Goal: Task Accomplishment & Management: Use online tool/utility

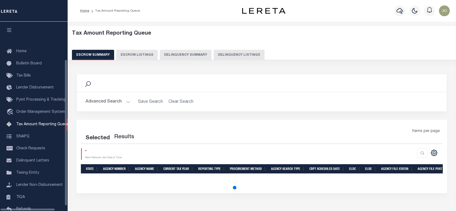
select select "100"
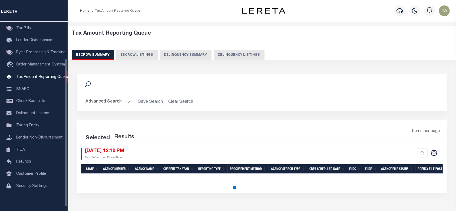
select select "100"
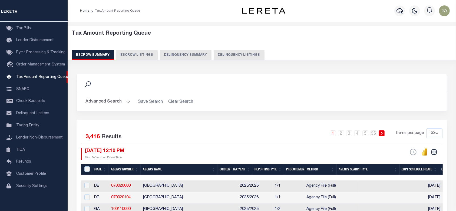
click at [177, 56] on button "Delinquency Summary" at bounding box center [186, 55] width 52 height 10
select select
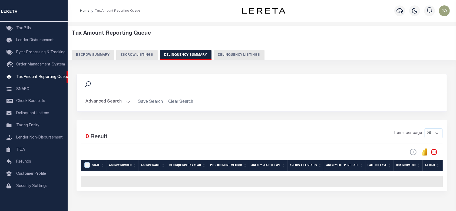
click at [112, 102] on button "Advanced Search" at bounding box center [108, 102] width 45 height 11
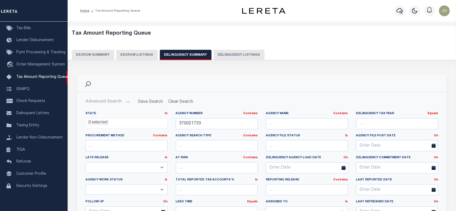
click at [223, 130] on div "Agency Number Contains Contains Is 370021733" at bounding box center [217, 123] width 90 height 22
click at [226, 125] on input "370021733" at bounding box center [217, 123] width 82 height 11
paste input "480570102"
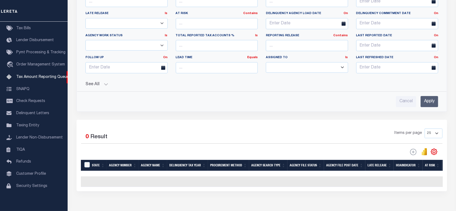
type input "480570102"
click at [430, 107] on div "Advanced Search Save Search Clear Search SummaryGridWrapper_dynamictable_____De…" at bounding box center [262, 30] width 370 height 164
click at [431, 99] on input "Apply" at bounding box center [430, 101] width 18 height 11
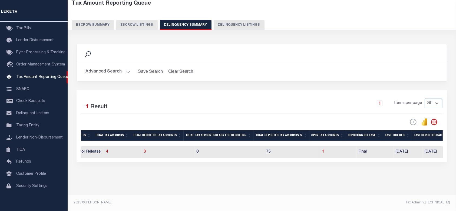
scroll to position [0, 503]
click at [324, 150] on span "1" at bounding box center [325, 152] width 2 height 4
select select "100"
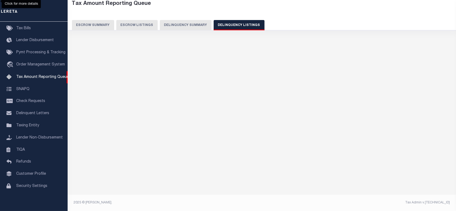
scroll to position [29, 0]
select select "100"
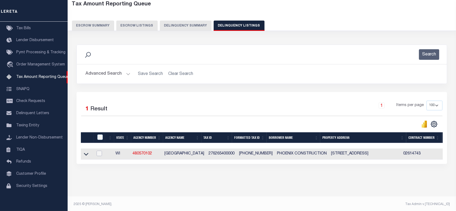
click at [100, 152] on input "checkbox" at bounding box center [99, 153] width 5 height 5
checkbox input "true"
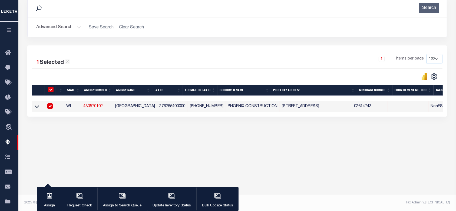
scroll to position [0, 0]
click at [173, 202] on div "button" at bounding box center [172, 197] width 14 height 14
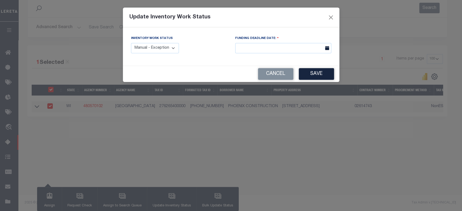
click at [166, 47] on select "Manual - Exception Pended - Awaiting Search Late Add Exception Completed" at bounding box center [155, 48] width 48 height 11
select select "4"
click at [131, 43] on select "Manual - Exception Pended - Awaiting Search Late Add Exception Completed" at bounding box center [155, 48] width 48 height 11
click at [287, 48] on input "text" at bounding box center [283, 48] width 96 height 11
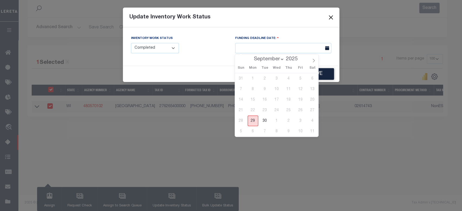
click at [255, 119] on span "29" at bounding box center [253, 121] width 11 height 11
type input "[DATE]"
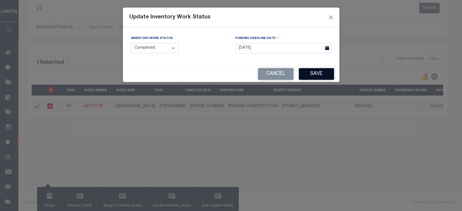
click at [312, 73] on button "Save" at bounding box center [316, 74] width 35 height 12
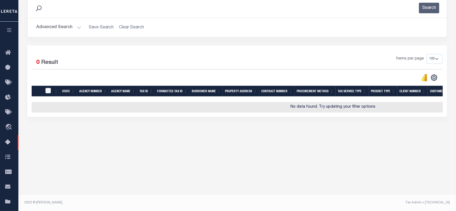
drag, startPoint x: 227, startPoint y: 116, endPoint x: 309, endPoint y: 118, distance: 82.1
click at [309, 117] on div "1 Selected 0 Result Items per page 10 25 50 100 500" at bounding box center [237, 80] width 420 height 71
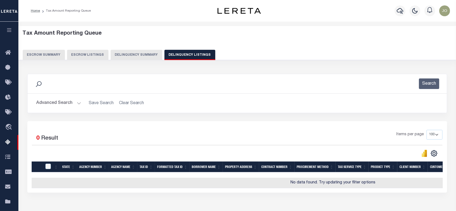
click at [66, 103] on button "Advanced Search" at bounding box center [58, 103] width 45 height 11
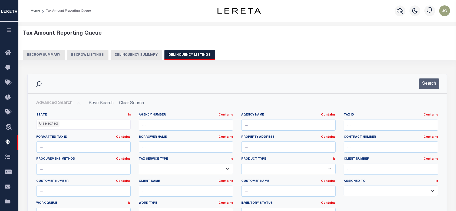
scroll to position [108, 0]
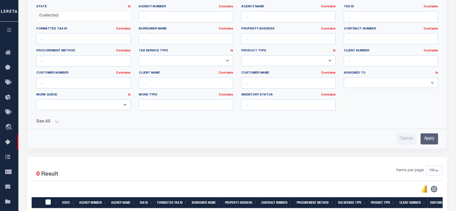
click at [55, 120] on button "See All" at bounding box center [237, 121] width 402 height 5
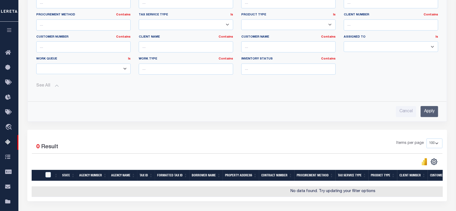
scroll to position [0, 0]
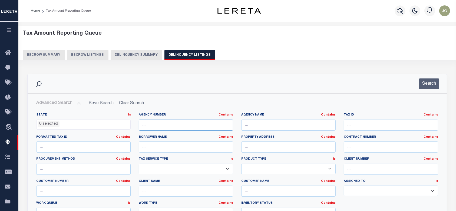
click at [206, 124] on input "text" at bounding box center [186, 125] width 94 height 11
paste input "480570102"
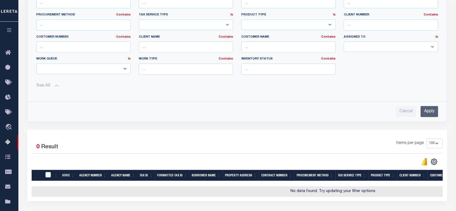
type input "480570102"
click at [430, 111] on input "Apply" at bounding box center [430, 111] width 18 height 11
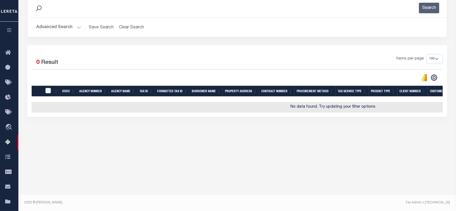
scroll to position [0, 0]
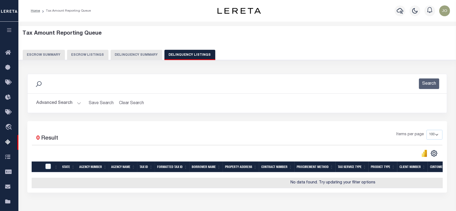
click at [141, 57] on button "Delinquency Summary" at bounding box center [137, 55] width 52 height 10
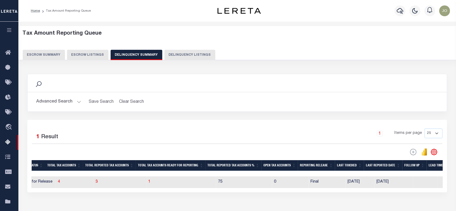
click at [71, 100] on button "Advanced Search" at bounding box center [58, 102] width 45 height 11
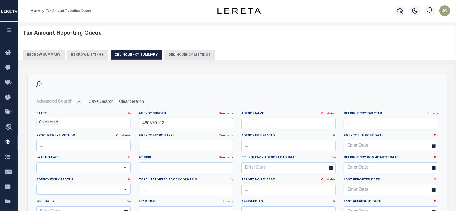
click at [201, 123] on input "480570102" at bounding box center [186, 123] width 94 height 11
click at [202, 123] on input "480570102" at bounding box center [186, 123] width 94 height 11
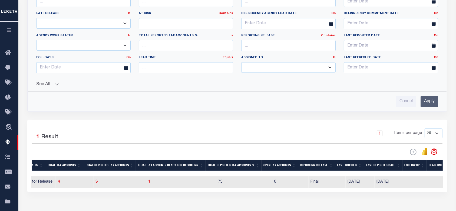
click at [426, 102] on input "Apply" at bounding box center [430, 101] width 18 height 11
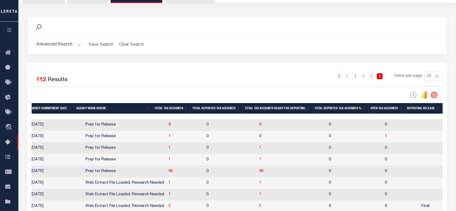
scroll to position [21, 0]
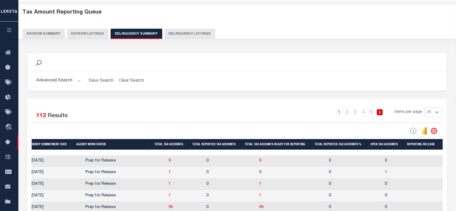
click at [66, 81] on button "Advanced Search" at bounding box center [58, 81] width 45 height 11
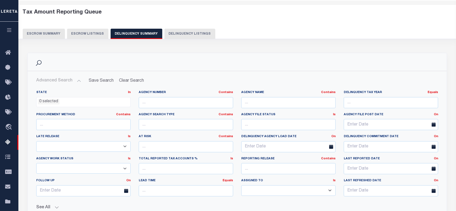
scroll to position [165, 0]
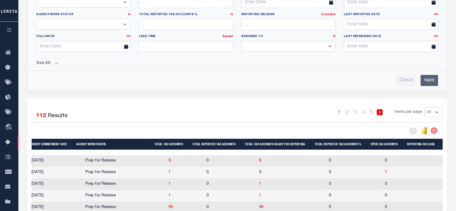
click at [44, 68] on div "State In In AK AL AR AZ CA CO CT DC DE FL GA GU HI IA ID IL IN KS [GEOGRAPHIC_D…" at bounding box center [237, 14] width 411 height 144
click at [44, 67] on div "State In In AK AL AR AZ CA CO CT DC DE FL GA GU HI IA ID IL IN KS [GEOGRAPHIC_D…" at bounding box center [237, 14] width 411 height 144
click at [56, 65] on button "See All" at bounding box center [237, 63] width 402 height 5
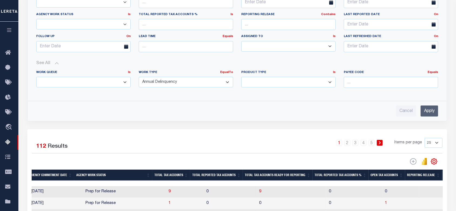
click at [433, 108] on input "Apply" at bounding box center [430, 111] width 18 height 11
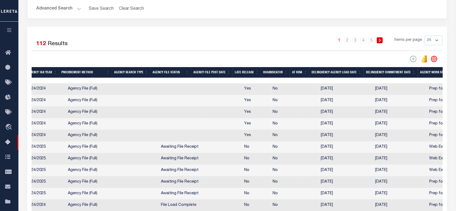
scroll to position [0, 139]
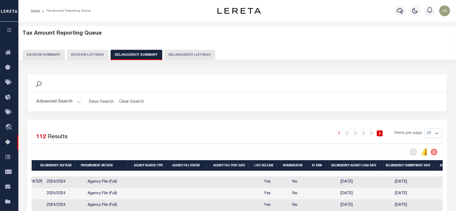
click at [57, 104] on button "Advanced Search" at bounding box center [58, 102] width 45 height 11
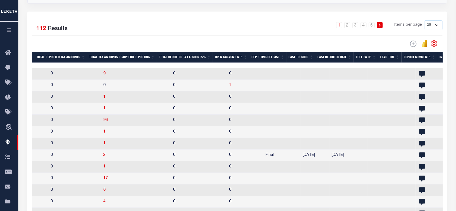
scroll to position [0, 710]
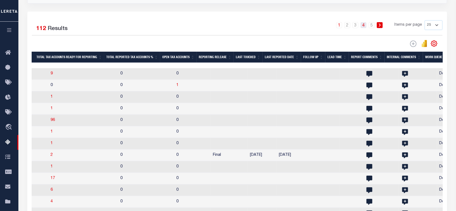
click at [364, 26] on link "4" at bounding box center [364, 25] width 6 height 6
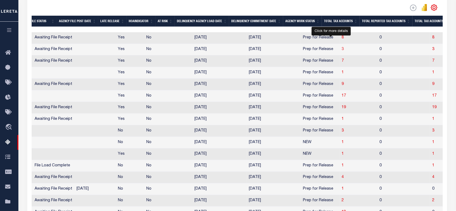
click at [342, 50] on span "3" at bounding box center [343, 49] width 2 height 4
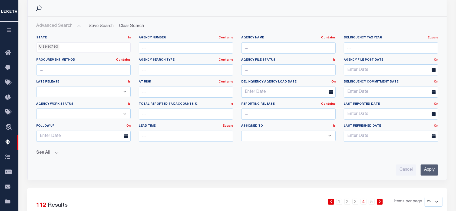
select select "100"
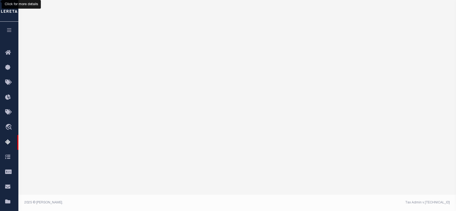
select select "100"
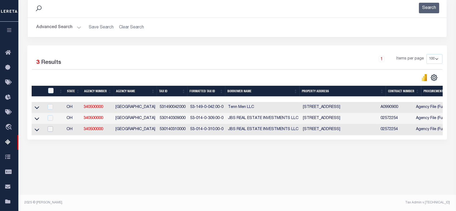
click at [49, 131] on input "checkbox" at bounding box center [50, 128] width 5 height 5
checkbox input "true"
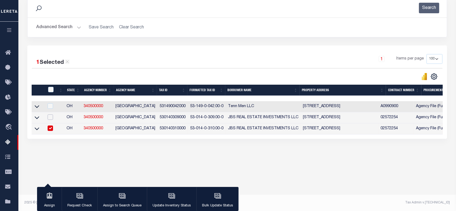
click at [51, 118] on input "checkbox" at bounding box center [50, 117] width 5 height 5
checkbox input "true"
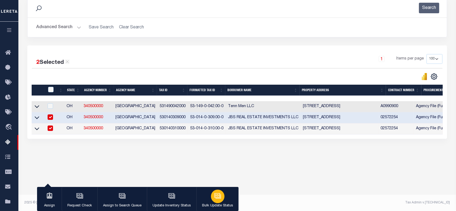
click at [221, 200] on div "button" at bounding box center [218, 197] width 14 height 14
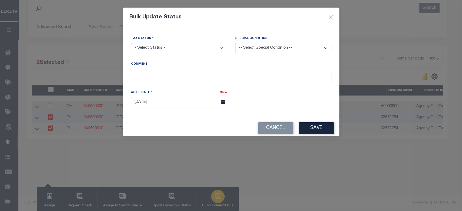
click at [220, 200] on body "Home Tax Amount Reporting Queue Profile" at bounding box center [231, 67] width 462 height 287
drag, startPoint x: 265, startPoint y: 128, endPoint x: 263, endPoint y: 131, distance: 3.4
click at [265, 128] on button "Cancel" at bounding box center [275, 128] width 35 height 12
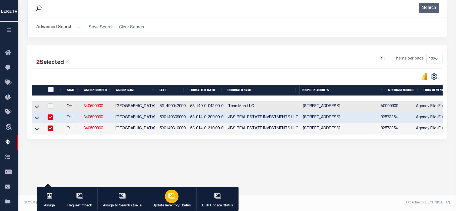
click at [168, 194] on icon "button" at bounding box center [171, 196] width 7 height 7
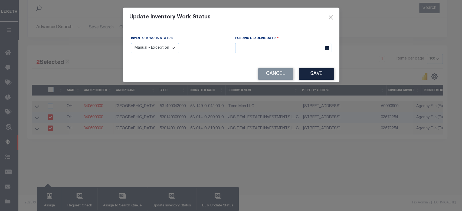
click at [163, 44] on select "Manual - Exception Pended - Awaiting Search Late Add Exception Completed" at bounding box center [155, 48] width 48 height 11
click at [131, 43] on select "Manual - Exception Pended - Awaiting Search Late Add Exception Completed" at bounding box center [155, 48] width 48 height 11
click at [181, 48] on div "Inventory Work Status Manual - Exception Pended - Awaiting Search Late Add Exce…" at bounding box center [179, 44] width 96 height 18
click at [172, 48] on select "Manual - Exception Pended - Awaiting Search Late Add Exception Completed" at bounding box center [155, 48] width 48 height 11
select select "1"
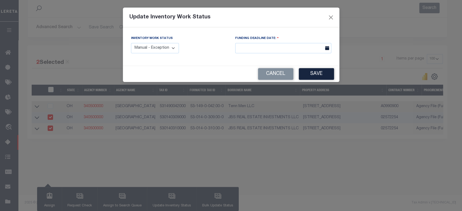
click at [131, 43] on select "Manual - Exception Pended - Awaiting Search Late Add Exception Completed" at bounding box center [155, 48] width 48 height 11
click at [292, 46] on input "text" at bounding box center [283, 48] width 96 height 11
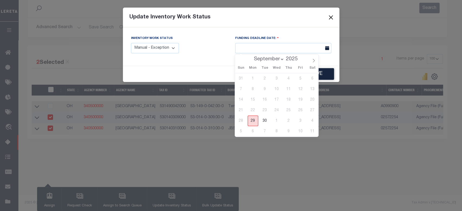
click at [252, 119] on span "29" at bounding box center [253, 121] width 11 height 11
type input "[DATE]"
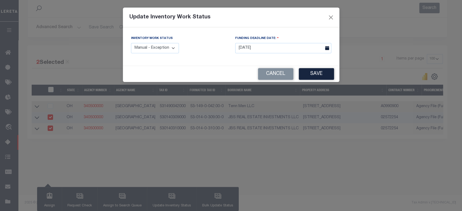
click at [323, 80] on div "Cancel Save" at bounding box center [231, 74] width 217 height 16
click at [324, 74] on button "Save" at bounding box center [316, 74] width 35 height 12
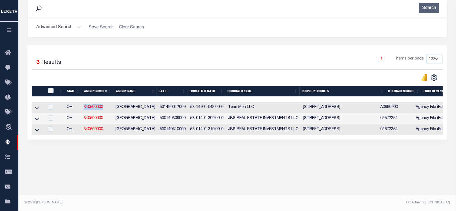
drag, startPoint x: 106, startPoint y: 108, endPoint x: 82, endPoint y: 110, distance: 24.2
click at [82, 110] on td "340500000" at bounding box center [97, 107] width 32 height 11
checkbox input "true"
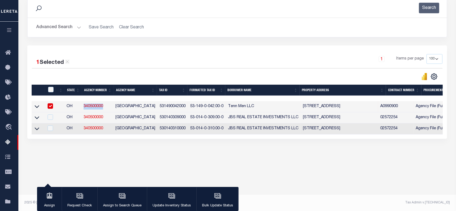
copy link "340500000"
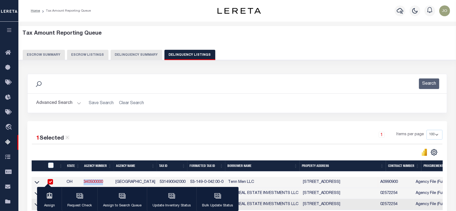
click at [130, 53] on button "Delinquency Summary" at bounding box center [137, 55] width 52 height 10
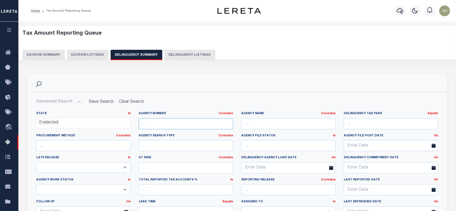
click at [174, 125] on input "text" at bounding box center [186, 123] width 94 height 11
paste input "340500000"
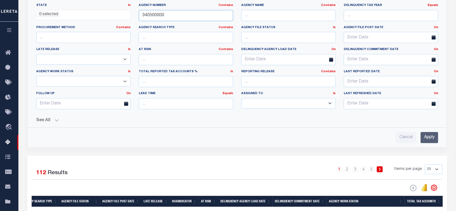
type input "340500000"
click at [430, 138] on input "Apply" at bounding box center [430, 137] width 18 height 11
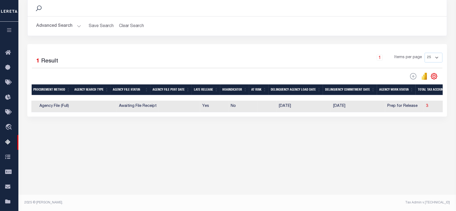
scroll to position [0, 0]
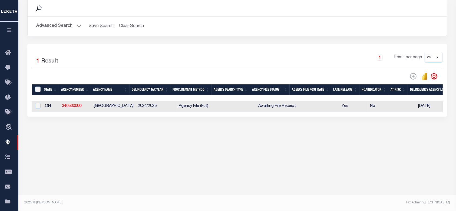
click at [35, 108] on div at bounding box center [37, 106] width 7 height 6
checkbox input "true"
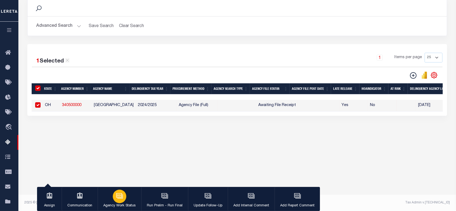
click at [124, 198] on div "button" at bounding box center [120, 197] width 14 height 14
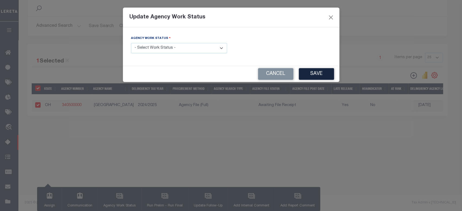
click at [208, 44] on select "- Select Work Status - In Progress Pending Agency Follow-up Pending QC Ready fo…" at bounding box center [179, 48] width 96 height 11
click at [200, 56] on div "Agency Work Status - Select Work Status - In Progress Pending Agency Follow-up …" at bounding box center [179, 46] width 104 height 22
click at [201, 48] on select "- Select Work Status - In Progress Pending Agency Follow-up Pending QC Ready fo…" at bounding box center [179, 48] width 96 height 11
click at [131, 43] on select "- Select Work Status - In Progress Pending Agency Follow-up Pending QC Ready fo…" at bounding box center [179, 48] width 96 height 11
click at [191, 49] on select "- Select Work Status - In Progress Pending Agency Follow-up Pending QC Ready fo…" at bounding box center [179, 48] width 96 height 11
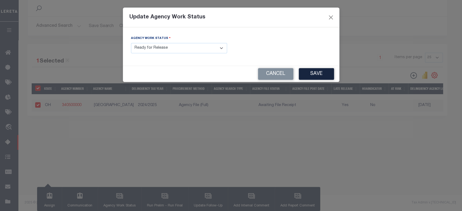
select select "7"
click at [131, 43] on select "- Select Work Status - In Progress Pending Agency Follow-up Pending QC Ready fo…" at bounding box center [179, 48] width 96 height 11
click at [310, 77] on button "Save" at bounding box center [316, 74] width 35 height 12
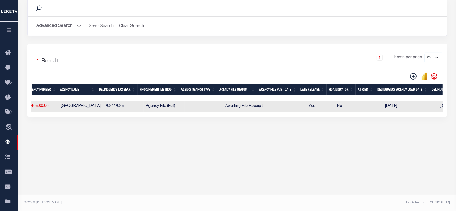
scroll to position [0, 18]
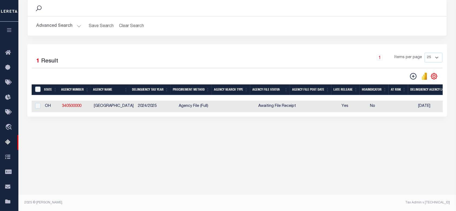
click at [34, 107] on div at bounding box center [37, 106] width 7 height 6
checkbox input "true"
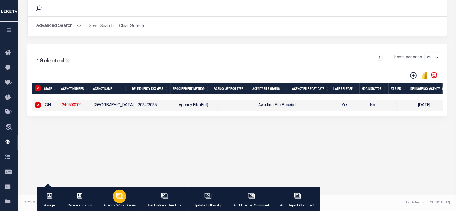
click at [125, 201] on button "Agency Work Status" at bounding box center [120, 199] width 44 height 24
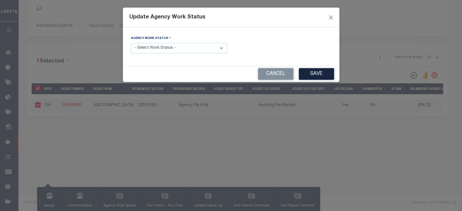
click at [175, 49] on select "- Select Work Status - In Progress Pending Agency Follow-up Pending QC Ready fo…" at bounding box center [179, 48] width 96 height 11
select select "6"
click at [131, 43] on select "- Select Work Status - In Progress Pending Agency Follow-up Pending QC Ready fo…" at bounding box center [179, 48] width 96 height 11
click at [312, 73] on button "Save" at bounding box center [316, 74] width 35 height 12
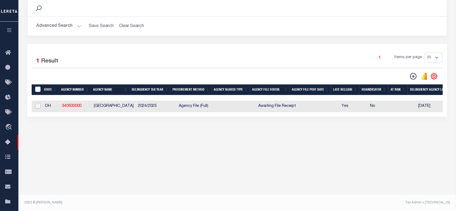
click at [39, 106] on input "checkbox" at bounding box center [37, 105] width 5 height 5
checkbox input "true"
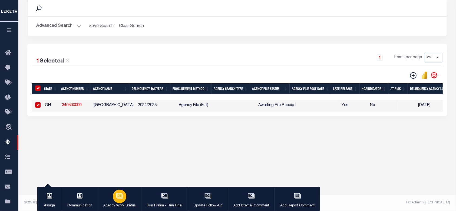
click at [116, 196] on icon "button" at bounding box center [119, 195] width 6 height 4
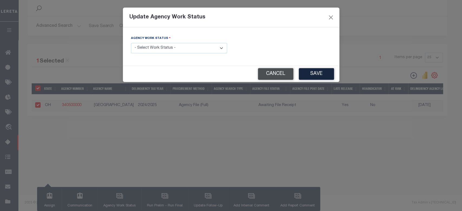
click at [270, 71] on button "Cancel" at bounding box center [275, 74] width 35 height 12
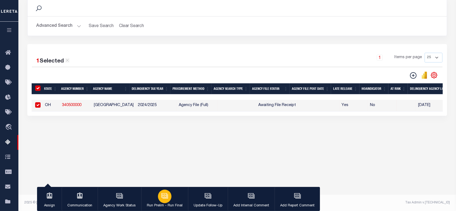
click at [158, 197] on div "button" at bounding box center [165, 197] width 14 height 14
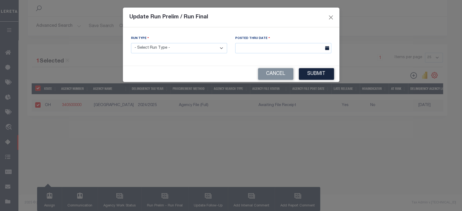
click at [217, 51] on select "- Select Run Type - Prelim Run Final Run" at bounding box center [179, 48] width 96 height 11
select select "F"
click at [131, 43] on select "- Select Run Type - Prelim Run Final Run" at bounding box center [179, 48] width 96 height 11
click at [270, 45] on input "text" at bounding box center [283, 48] width 96 height 11
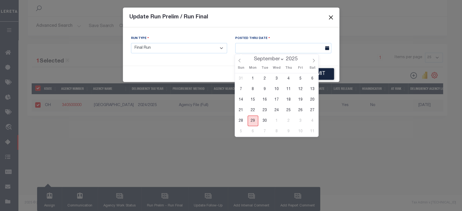
drag, startPoint x: 255, startPoint y: 119, endPoint x: 266, endPoint y: 104, distance: 18.7
click at [255, 119] on span "29" at bounding box center [253, 121] width 11 height 11
type input "[DATE]"
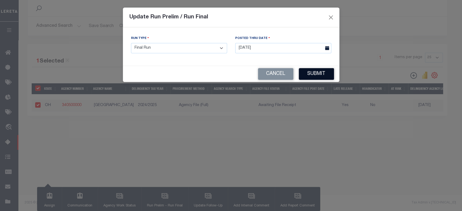
click at [322, 71] on button "Submit" at bounding box center [316, 74] width 35 height 12
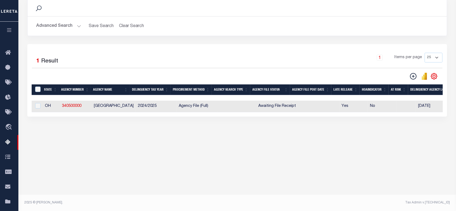
drag, startPoint x: 157, startPoint y: 117, endPoint x: 237, endPoint y: 116, distance: 79.3
click at [237, 116] on div "1 Selected 1 Result 1 Items per page 25 100 200 500 1000" at bounding box center [237, 80] width 420 height 73
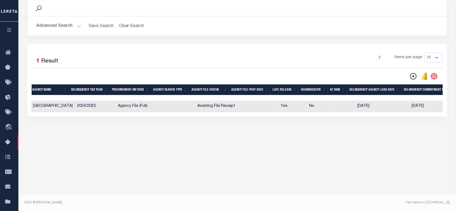
scroll to position [0, 24]
